Goal: Find specific page/section

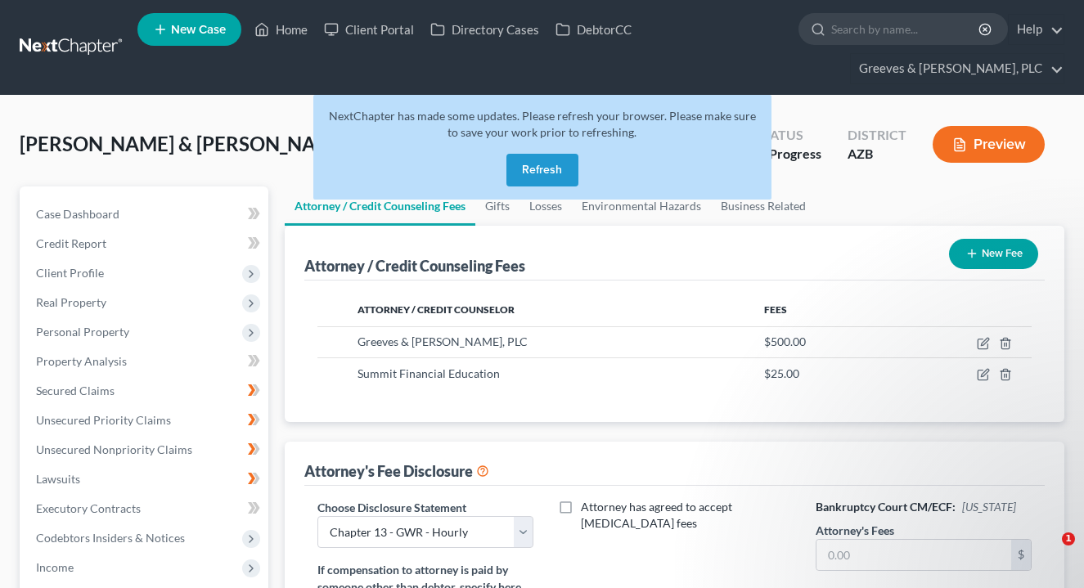
select select "0"
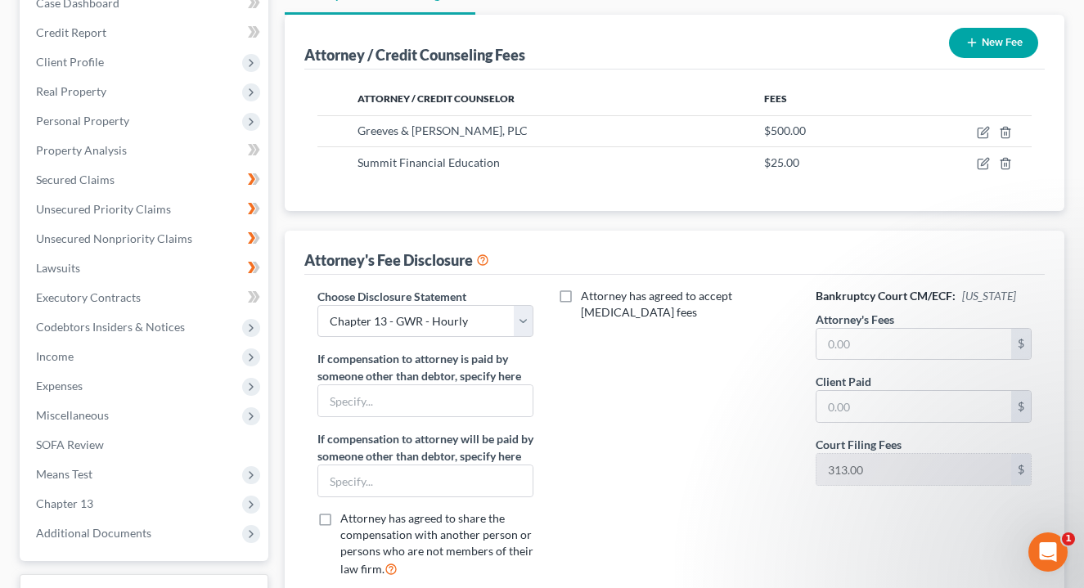
click at [551, 219] on div "Attorney / Credit Counseling Fees New Fee Attorney / Credit Counselor Fees Gree…" at bounding box center [674, 313] width 779 height 596
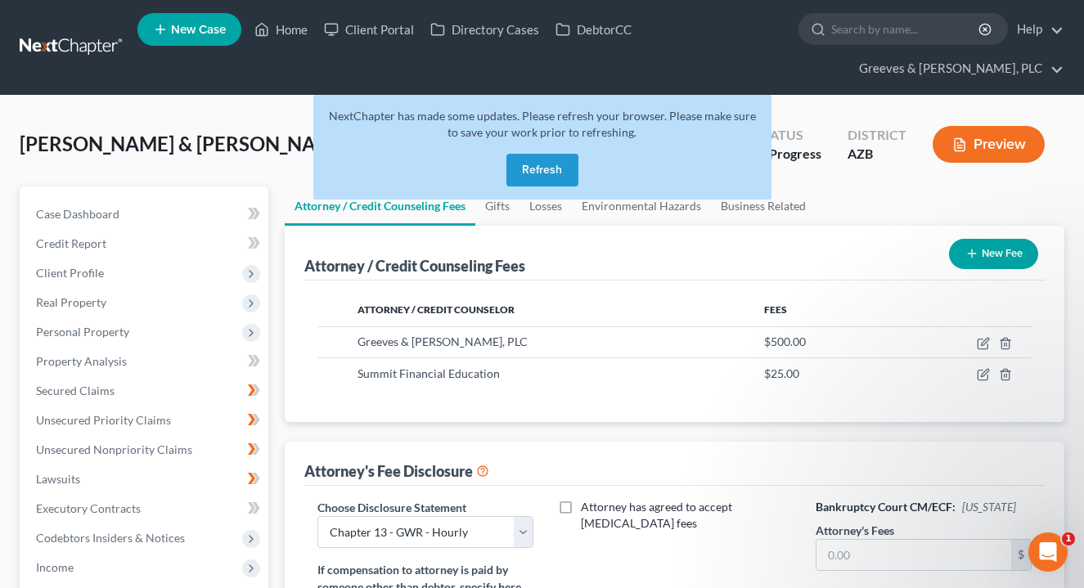
click at [531, 179] on button "Refresh" at bounding box center [542, 170] width 72 height 33
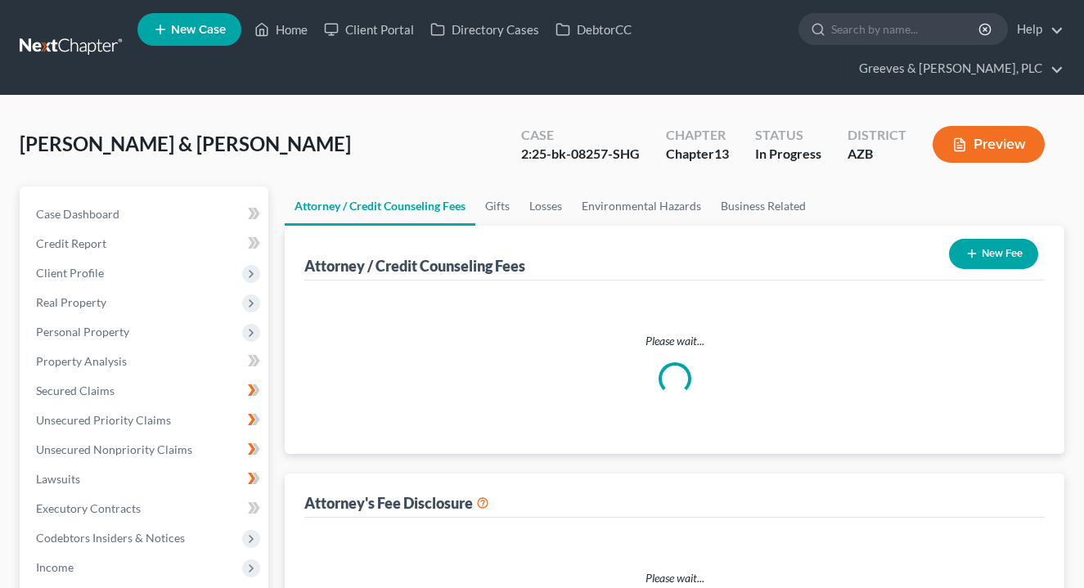
select select "0"
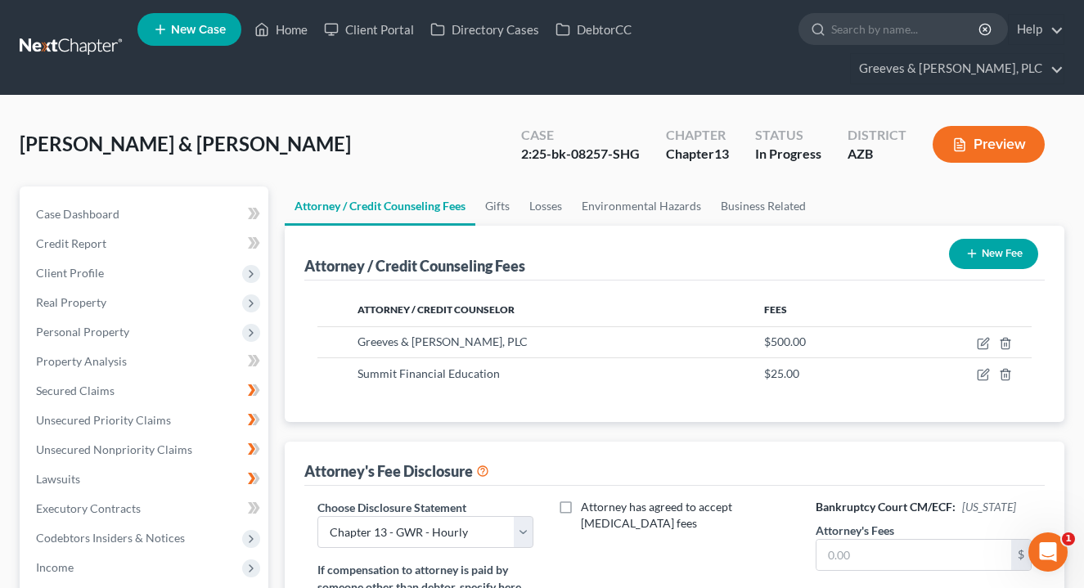
click at [85, 53] on link at bounding box center [72, 47] width 105 height 29
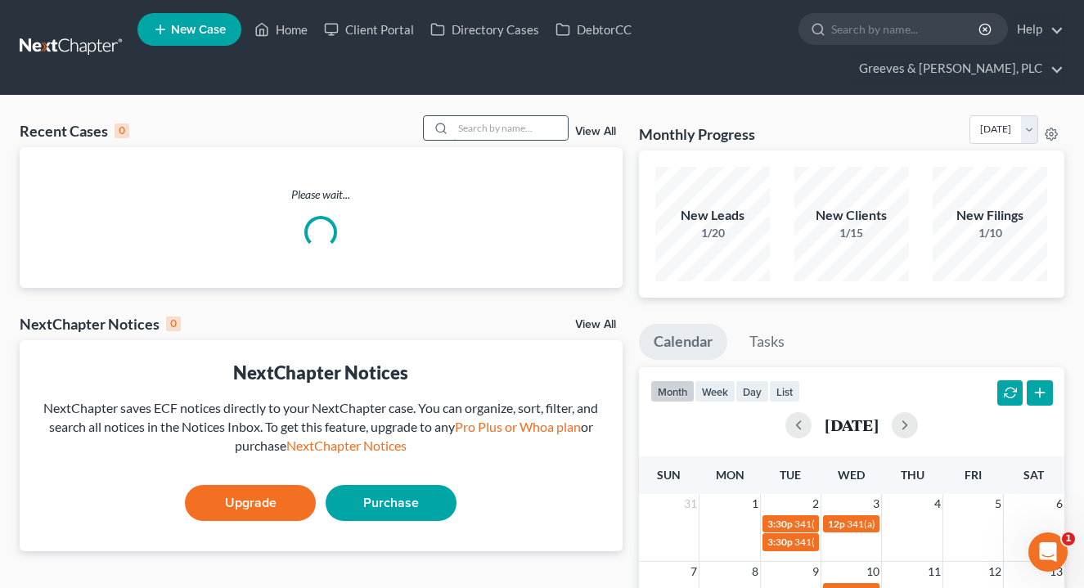
click at [494, 122] on input "search" at bounding box center [510, 128] width 114 height 24
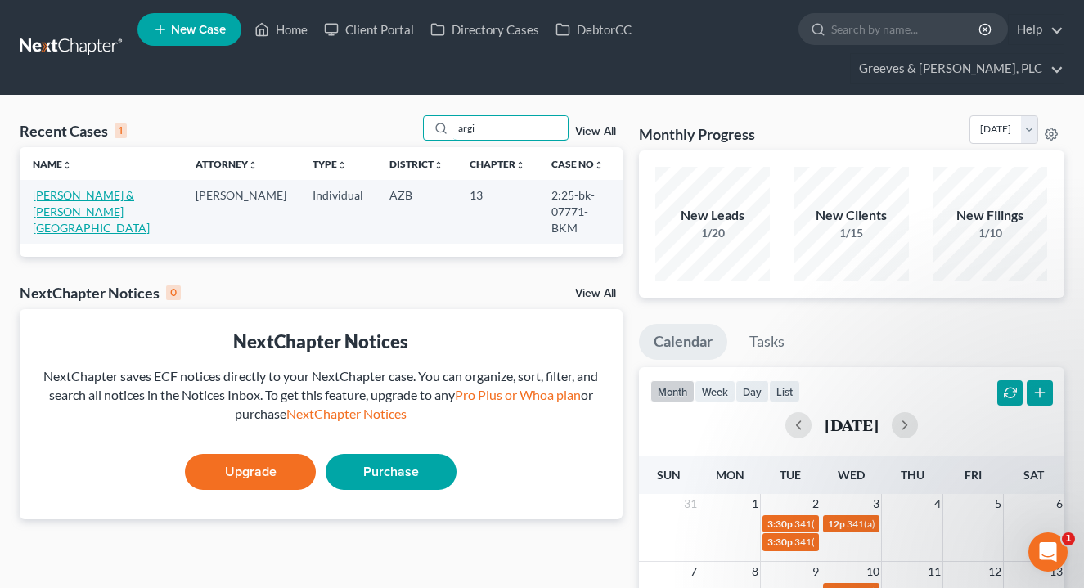
type input "argi"
click at [145, 196] on link "[PERSON_NAME] & [PERSON_NAME][GEOGRAPHIC_DATA]" at bounding box center [91, 211] width 117 height 47
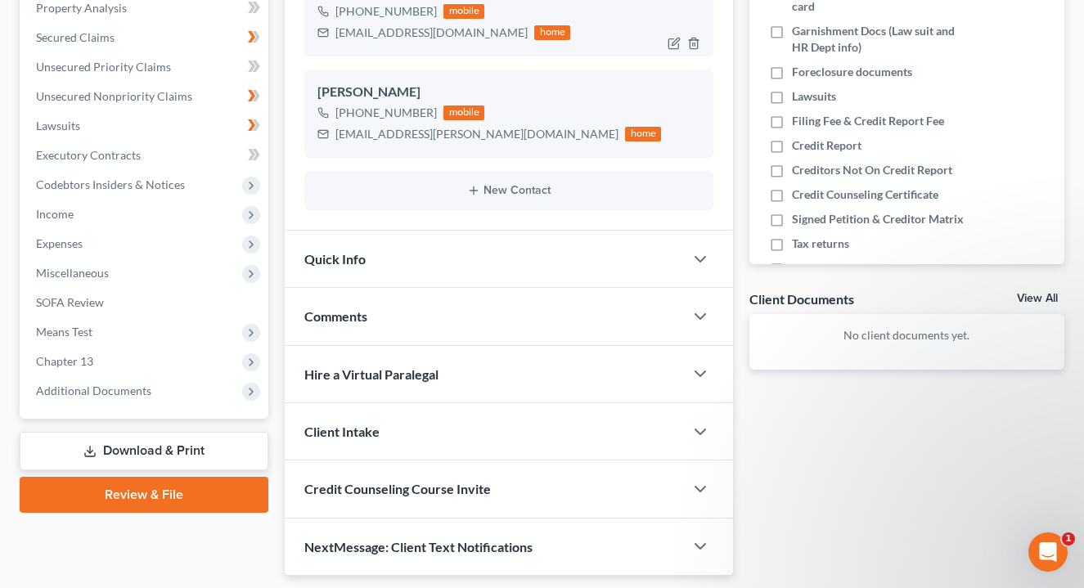
scroll to position [360, 0]
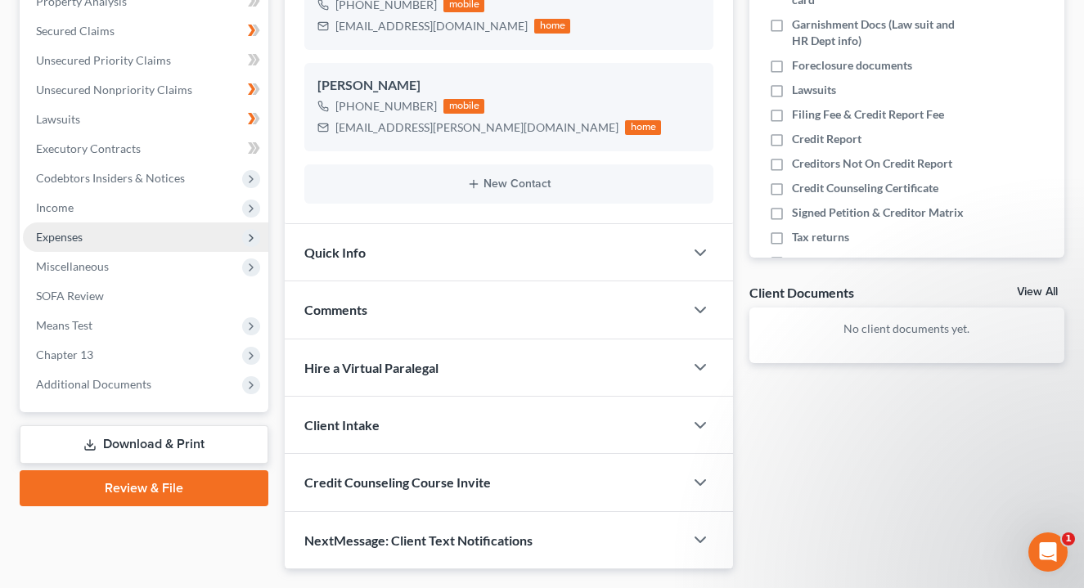
click at [219, 236] on span "Expenses" at bounding box center [145, 236] width 245 height 29
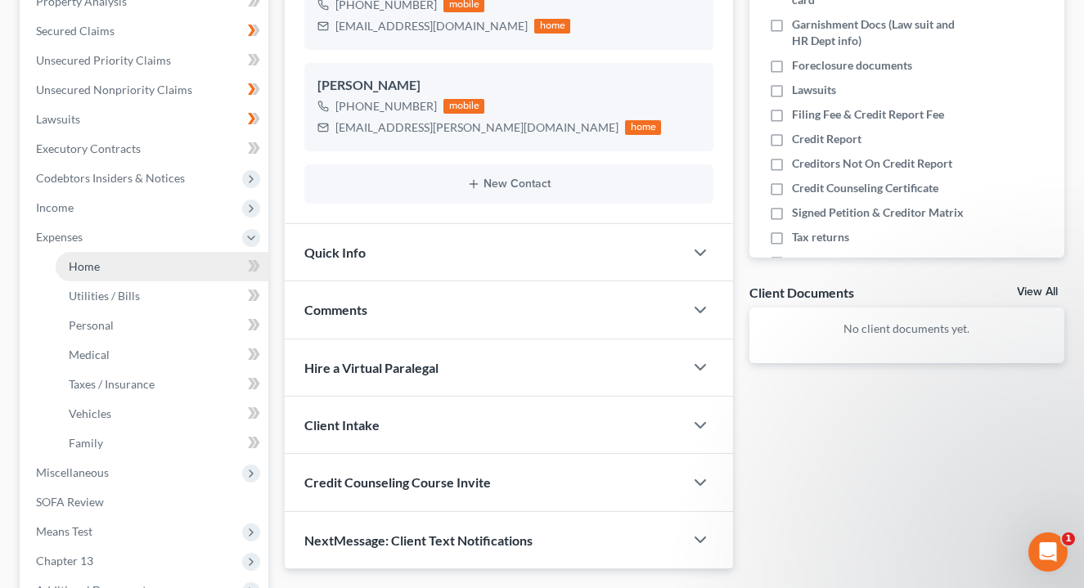
click at [213, 273] on link "Home" at bounding box center [162, 266] width 213 height 29
